Goal: Transaction & Acquisition: Subscribe to service/newsletter

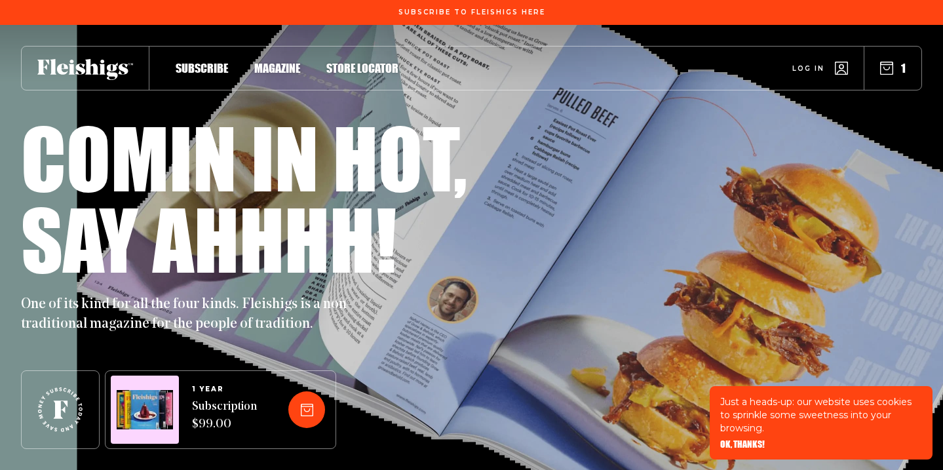
click at [730, 440] on span "OK, THANKS!" at bounding box center [742, 435] width 45 height 9
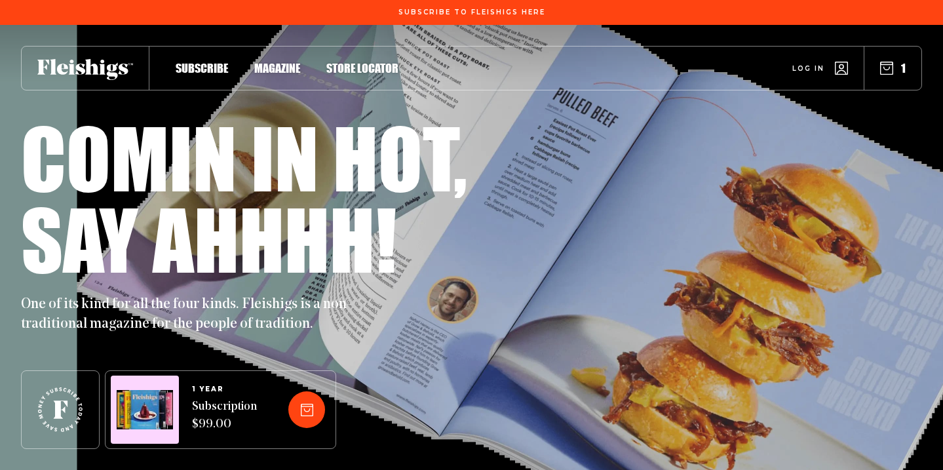
click at [898, 41] on div "Subscribe Magazine Store locator Log in 1" at bounding box center [471, 58] width 943 height 66
click at [897, 73] on button "1" at bounding box center [893, 68] width 26 height 14
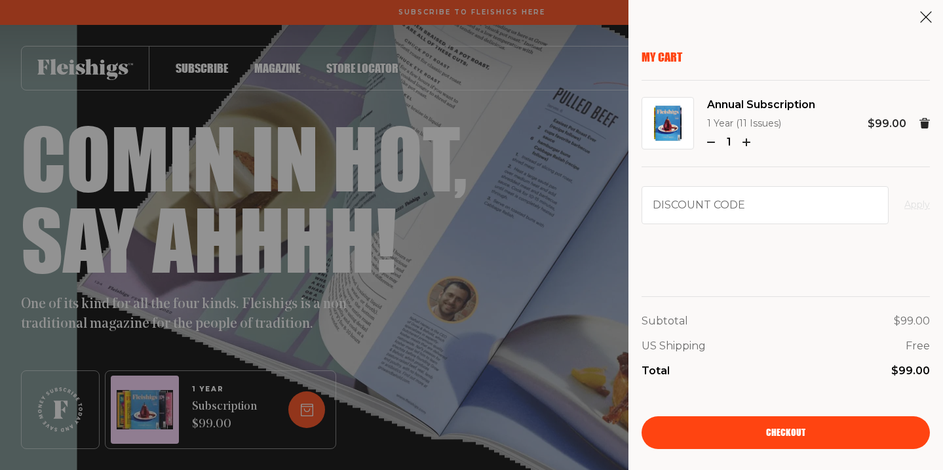
click at [927, 125] on use at bounding box center [925, 123] width 10 height 10
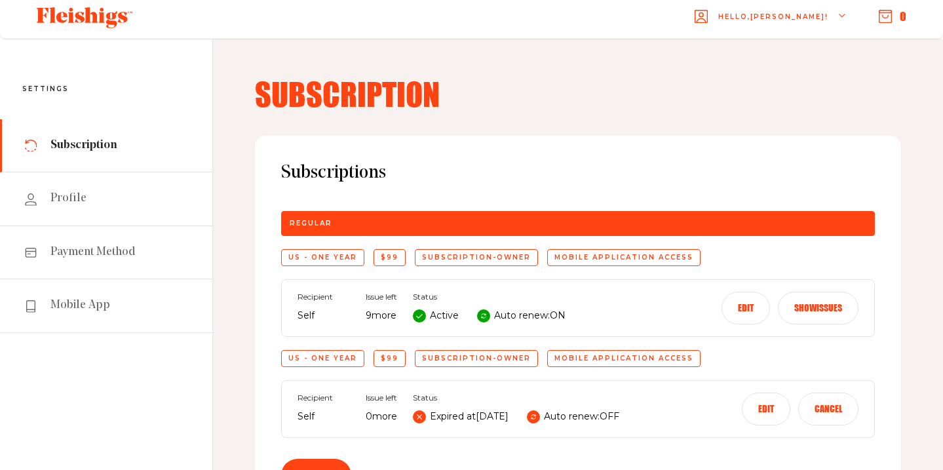
scroll to position [10, 0]
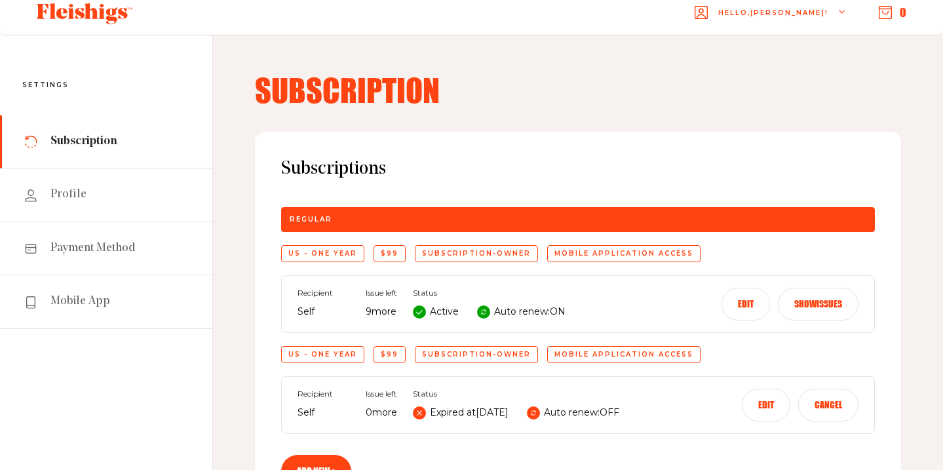
click at [829, 303] on button "Show issues" at bounding box center [818, 304] width 81 height 33
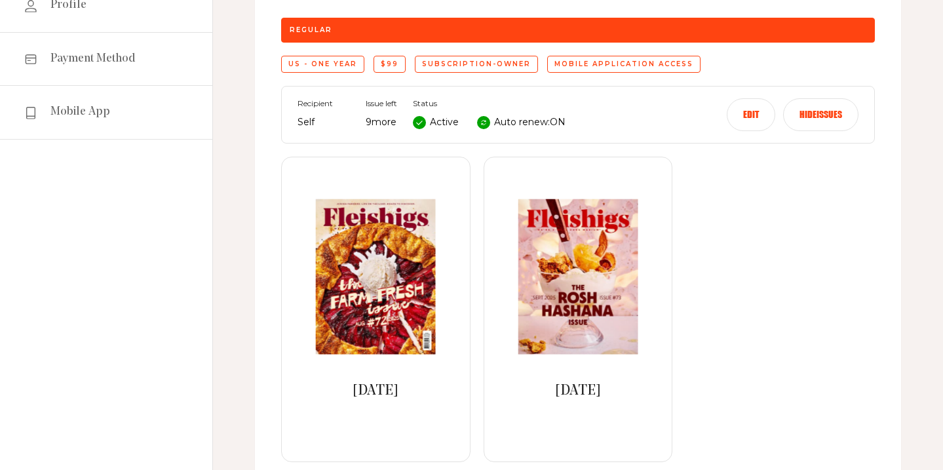
scroll to position [233, 0]
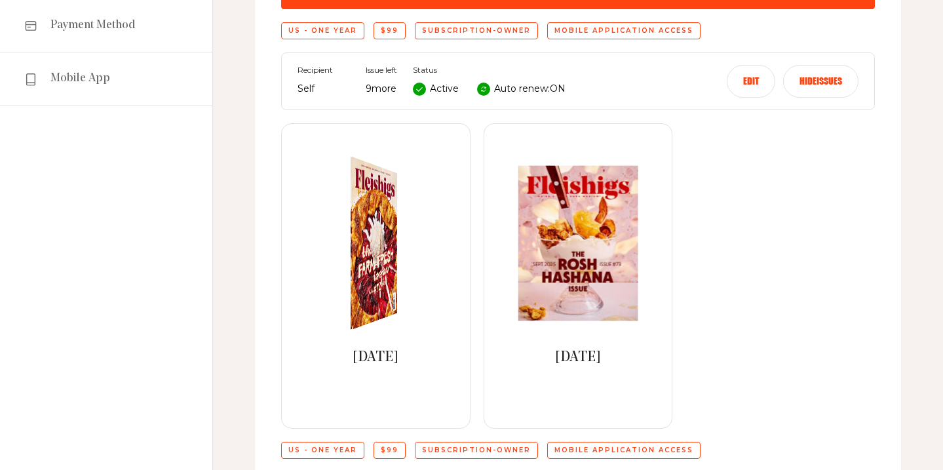
click at [426, 295] on link at bounding box center [375, 243] width 219 height 155
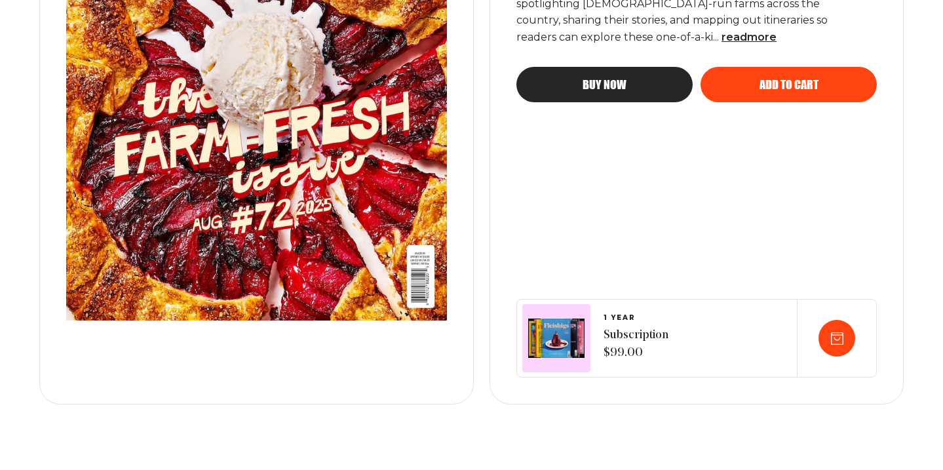
scroll to position [441, 0]
